Goal: Task Accomplishment & Management: Use online tool/utility

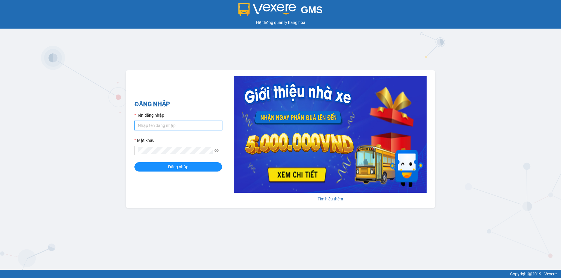
click at [163, 125] on input "Tên đăng nhập" at bounding box center [178, 125] width 88 height 9
type input "thuytien.namhailimo"
click at [177, 167] on span "Đăng nhập" at bounding box center [178, 167] width 20 height 6
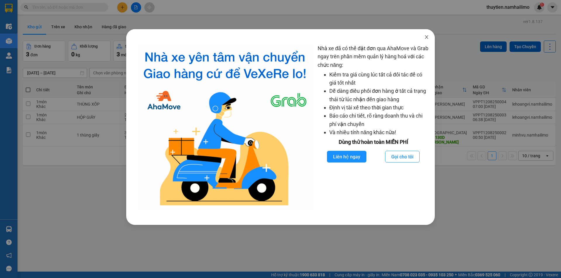
click at [424, 39] on span "Close" at bounding box center [426, 37] width 16 height 16
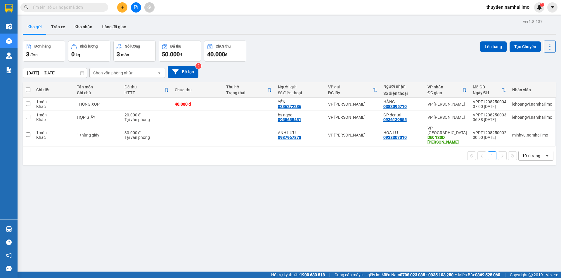
click at [53, 6] on input "text" at bounding box center [66, 7] width 69 height 6
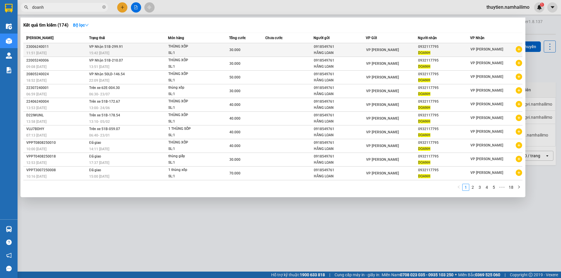
type input "doanh"
click at [518, 48] on icon "plus-circle" at bounding box center [518, 49] width 6 height 6
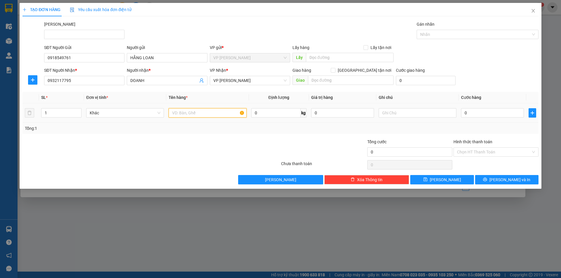
click at [184, 113] on input "text" at bounding box center [207, 112] width 78 height 9
type input "thùng xốp"
click at [492, 109] on input "0" at bounding box center [492, 112] width 63 height 9
type input "3"
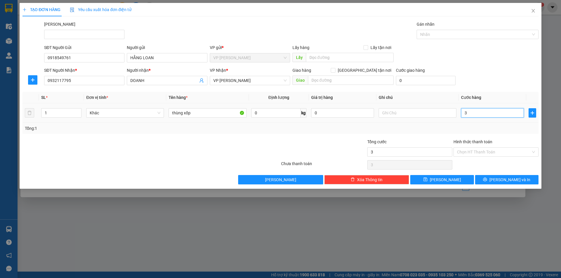
type input "3"
type input "30"
type input "30.000"
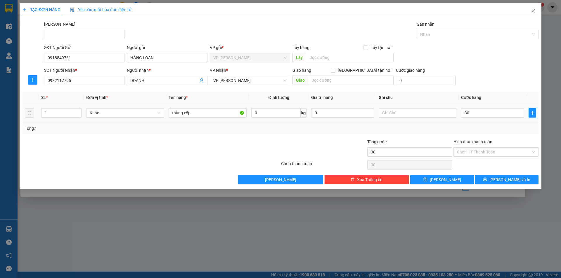
type input "30.000"
drag, startPoint x: 490, startPoint y: 127, endPoint x: 475, endPoint y: 147, distance: 24.8
click at [490, 128] on div "Tổng: 1" at bounding box center [280, 128] width 511 height 6
click at [475, 152] on input "Hình thức thanh toán" at bounding box center [494, 152] width 74 height 9
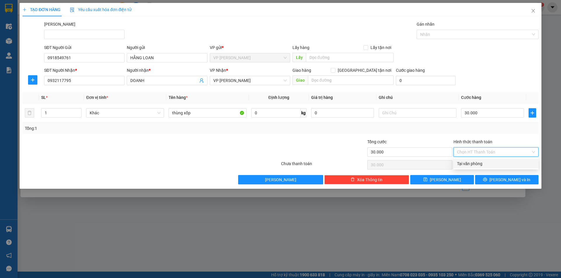
click at [475, 165] on div "Tại văn phòng" at bounding box center [496, 164] width 78 height 6
type input "0"
click at [506, 182] on span "[PERSON_NAME] và In" at bounding box center [509, 180] width 41 height 6
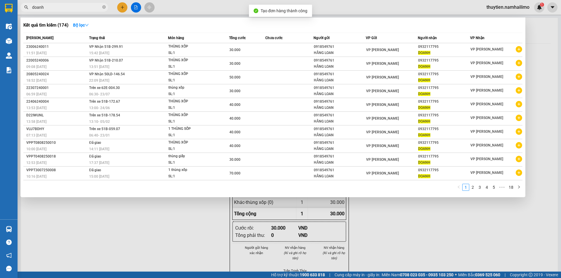
click at [454, 227] on div at bounding box center [280, 139] width 561 height 278
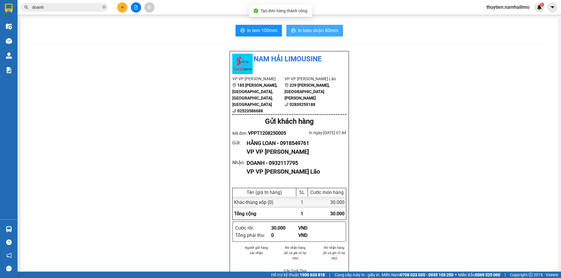
click at [325, 28] on span "In biên nhận 80mm" at bounding box center [318, 30] width 40 height 7
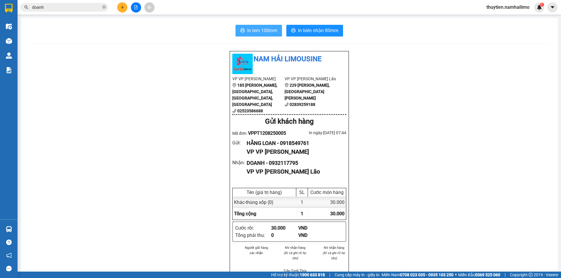
click at [262, 31] on span "In tem 100mm" at bounding box center [262, 30] width 30 height 7
click at [135, 8] on icon "file-add" at bounding box center [136, 7] width 4 height 4
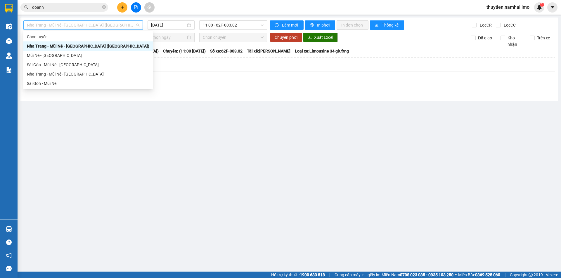
click at [103, 25] on span "Nha Trang - Mũi Né - [GEOGRAPHIC_DATA] ([GEOGRAPHIC_DATA])" at bounding box center [83, 25] width 112 height 9
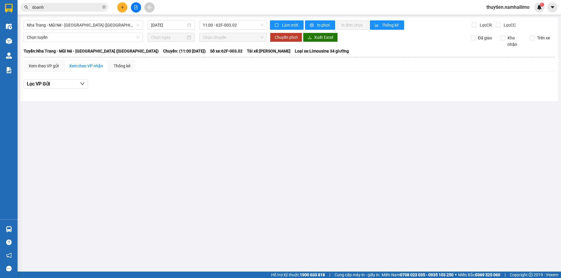
drag, startPoint x: 109, startPoint y: 157, endPoint x: 101, endPoint y: 124, distance: 33.7
click at [109, 147] on main "[GEOGRAPHIC_DATA] - Mũi Né - [GEOGRAPHIC_DATA] ([GEOGRAPHIC_DATA]) [DATE] 11:00…" at bounding box center [280, 136] width 561 height 272
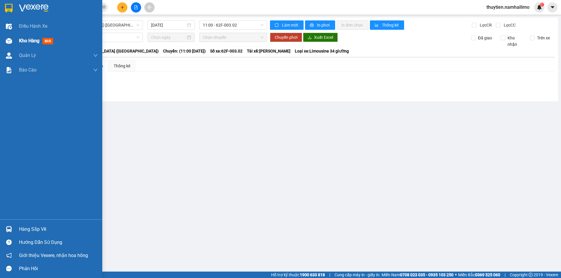
click at [29, 39] on span "Kho hàng" at bounding box center [29, 41] width 20 height 6
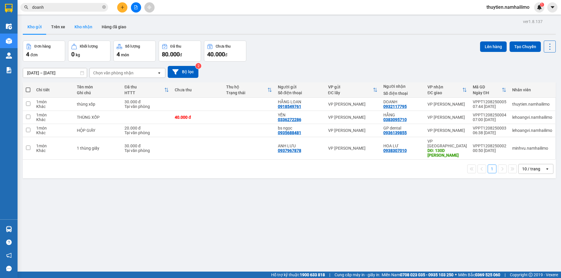
click at [82, 28] on button "Kho nhận" at bounding box center [83, 27] width 27 height 14
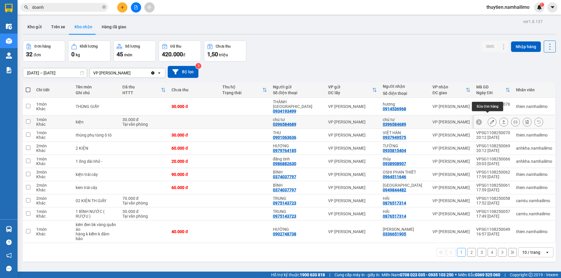
click at [488, 119] on button at bounding box center [492, 122] width 8 height 10
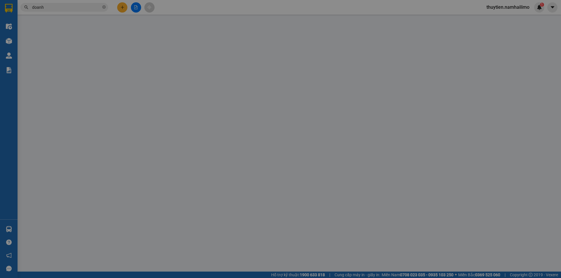
type input "0396584689"
type input "chú tư"
type input "0396584689"
type input "chú tư"
type input "30.000"
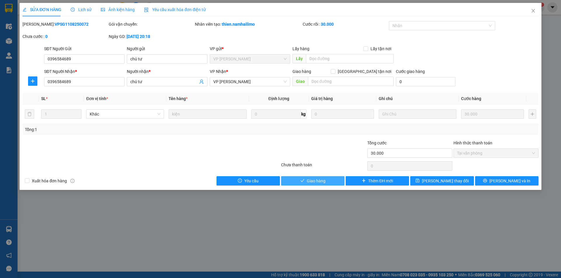
click at [323, 181] on span "Giao hàng" at bounding box center [316, 181] width 19 height 6
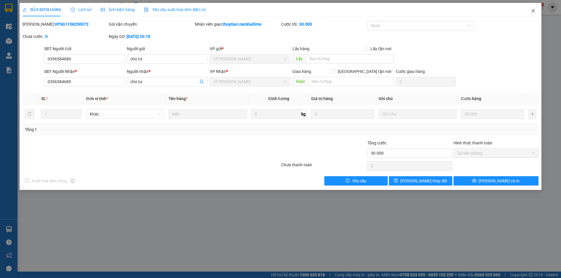
click at [532, 13] on span "Close" at bounding box center [533, 11] width 16 height 16
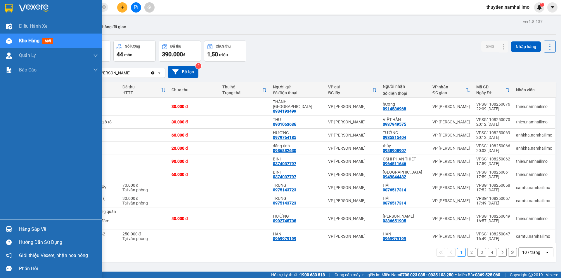
click at [69, 39] on div "Kho hàng mới" at bounding box center [58, 41] width 79 height 15
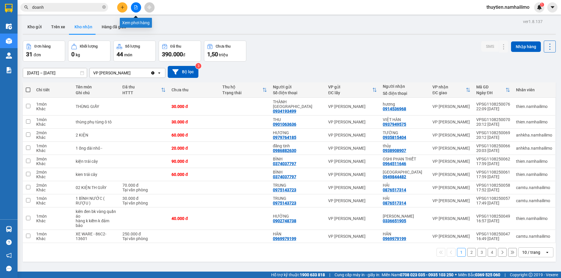
click at [137, 9] on icon "file-add" at bounding box center [135, 7] width 3 height 4
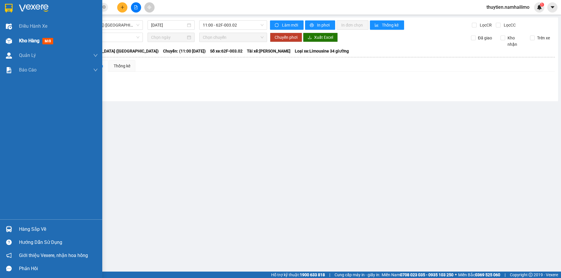
click at [35, 42] on span "Kho hàng" at bounding box center [29, 41] width 20 height 6
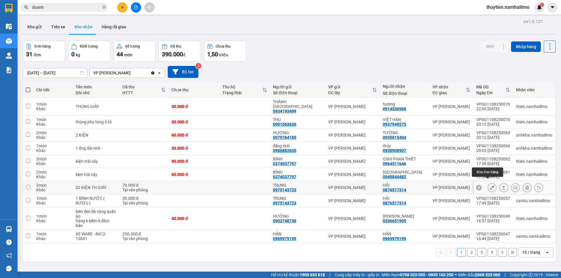
click at [490, 186] on icon at bounding box center [492, 188] width 4 height 4
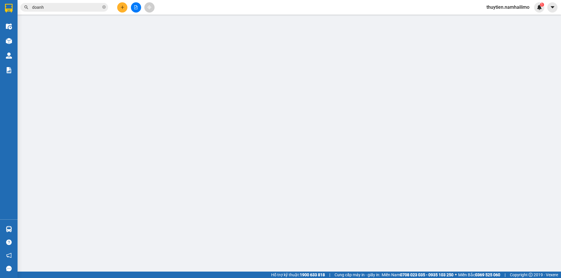
type input "0975143723"
type input "TRUNG"
type input "0876517314"
type input "HẢI"
type input "70.000"
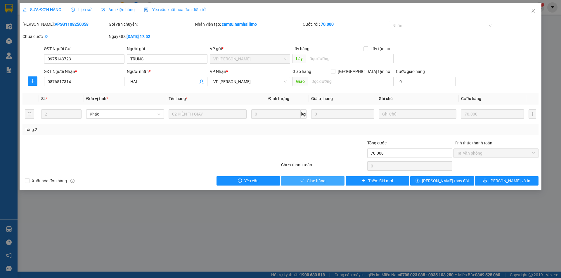
click at [325, 183] on button "Giao hàng" at bounding box center [312, 180] width 63 height 9
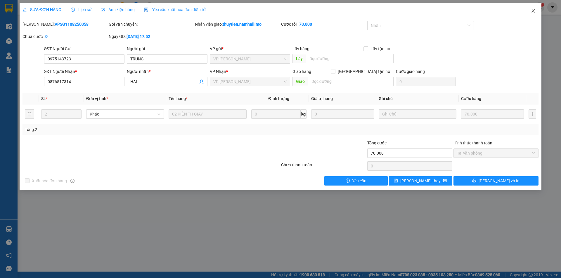
click at [533, 13] on icon "close" at bounding box center [532, 10] width 5 height 5
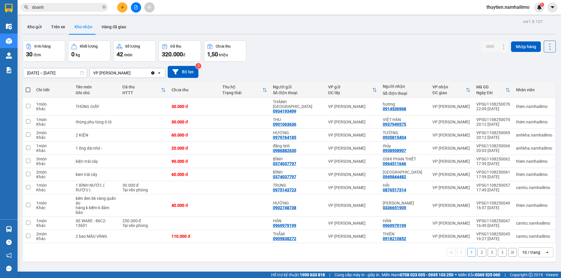
click at [477, 248] on button "2" at bounding box center [481, 252] width 9 height 9
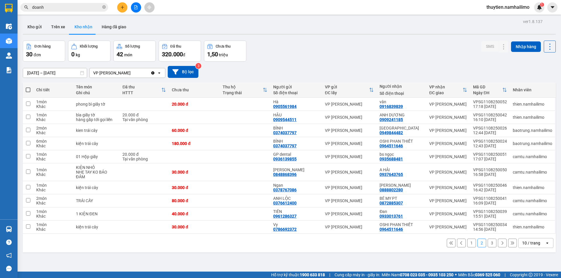
click at [487, 241] on button "3" at bounding box center [491, 243] width 9 height 9
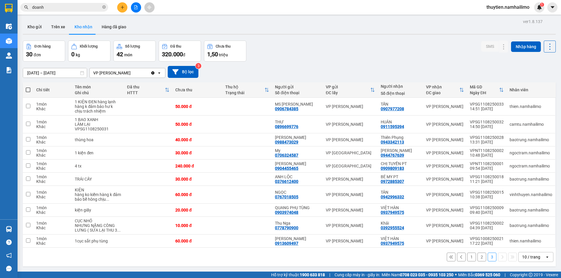
click at [477, 257] on button "2" at bounding box center [481, 257] width 9 height 9
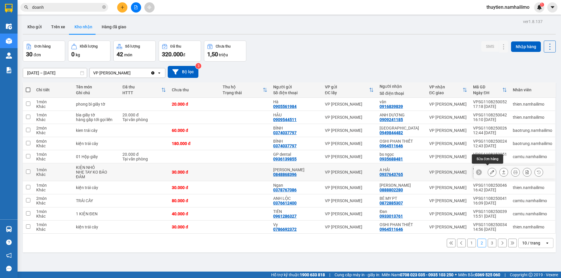
click at [490, 170] on icon at bounding box center [492, 172] width 4 height 4
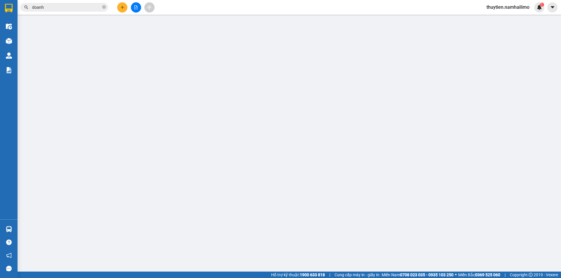
type input "0848868396"
type input "[PERSON_NAME]"
type input "0937643765"
type input "A HẢI"
type input "30.000"
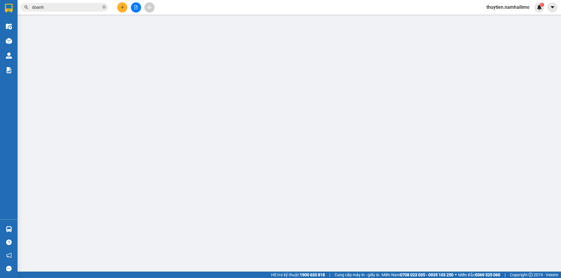
type input "30.000"
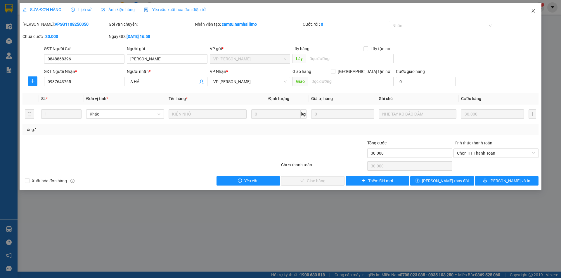
click at [532, 12] on icon "close" at bounding box center [532, 10] width 5 height 5
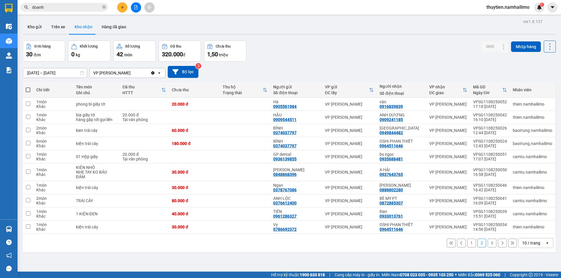
click at [488, 239] on button "3" at bounding box center [491, 243] width 9 height 9
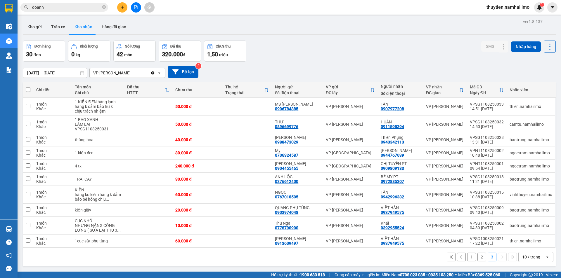
click at [479, 258] on button "2" at bounding box center [481, 257] width 9 height 9
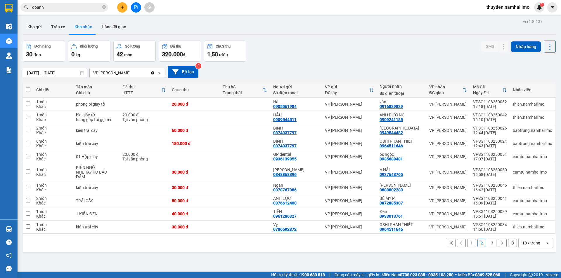
click at [467, 241] on button "1" at bounding box center [471, 243] width 9 height 9
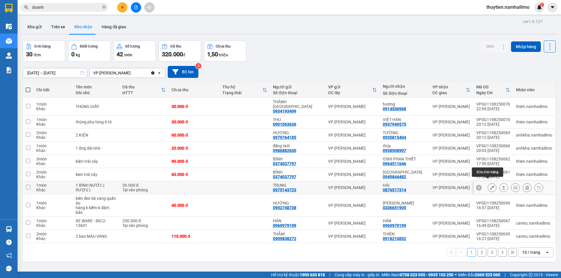
click at [488, 183] on button at bounding box center [492, 188] width 8 height 10
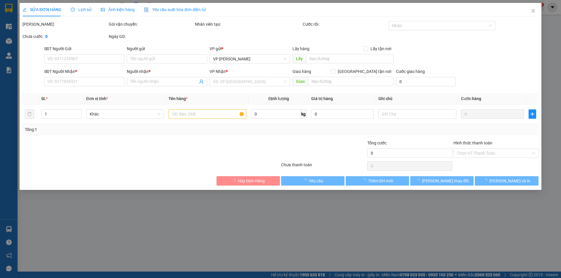
type input "0975143723"
type input "TRUNG"
type input "0876517314"
type input "HẢI"
type input "30.000"
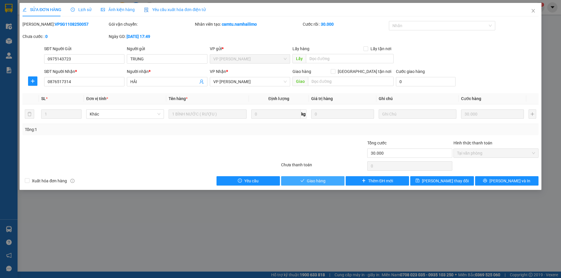
click at [333, 181] on button "Giao hàng" at bounding box center [312, 180] width 63 height 9
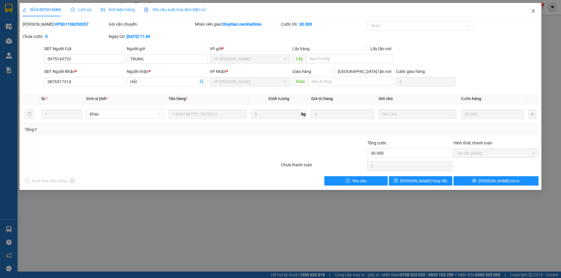
click at [536, 12] on span "Close" at bounding box center [533, 11] width 16 height 16
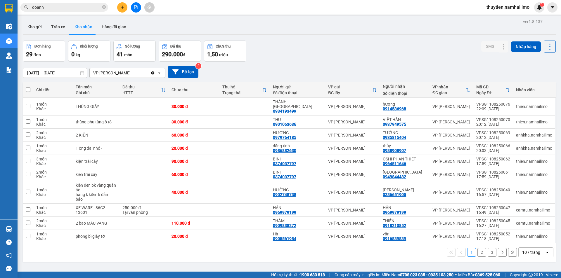
click at [477, 248] on button "2" at bounding box center [481, 252] width 9 height 9
